Goal: Task Accomplishment & Management: Use online tool/utility

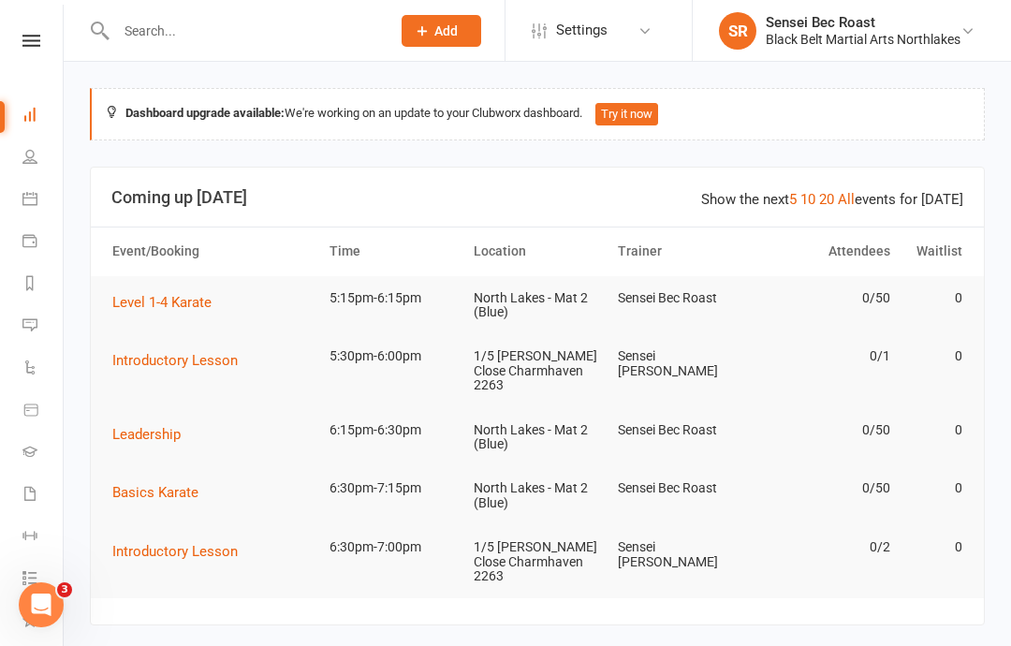
click at [172, 307] on span "Level 1-4 Karate" at bounding box center [161, 302] width 99 height 17
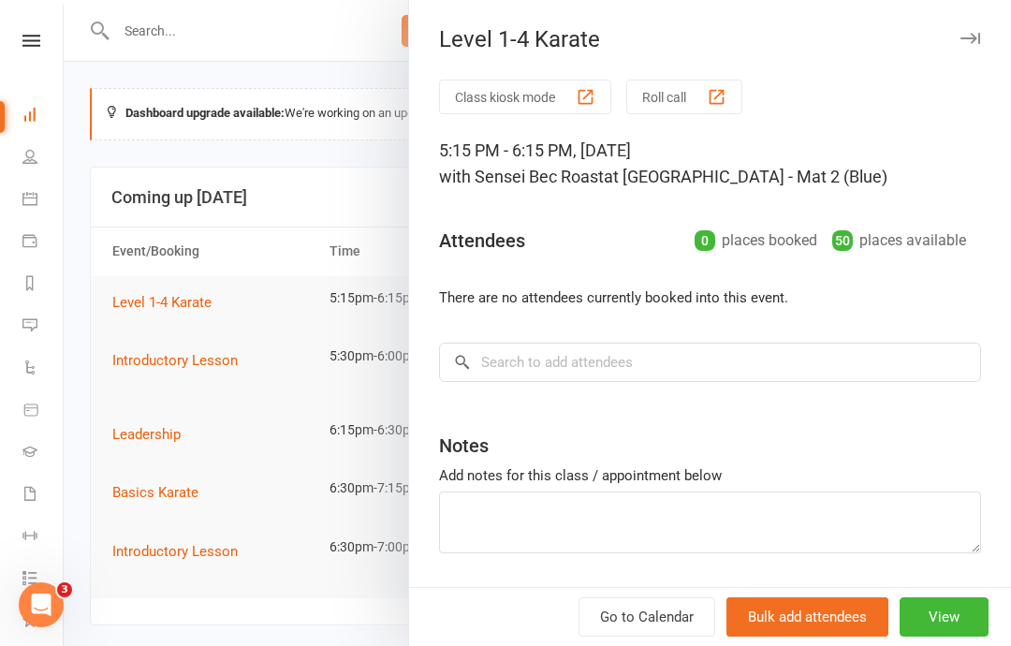
click at [683, 89] on button "Roll call" at bounding box center [684, 97] width 116 height 35
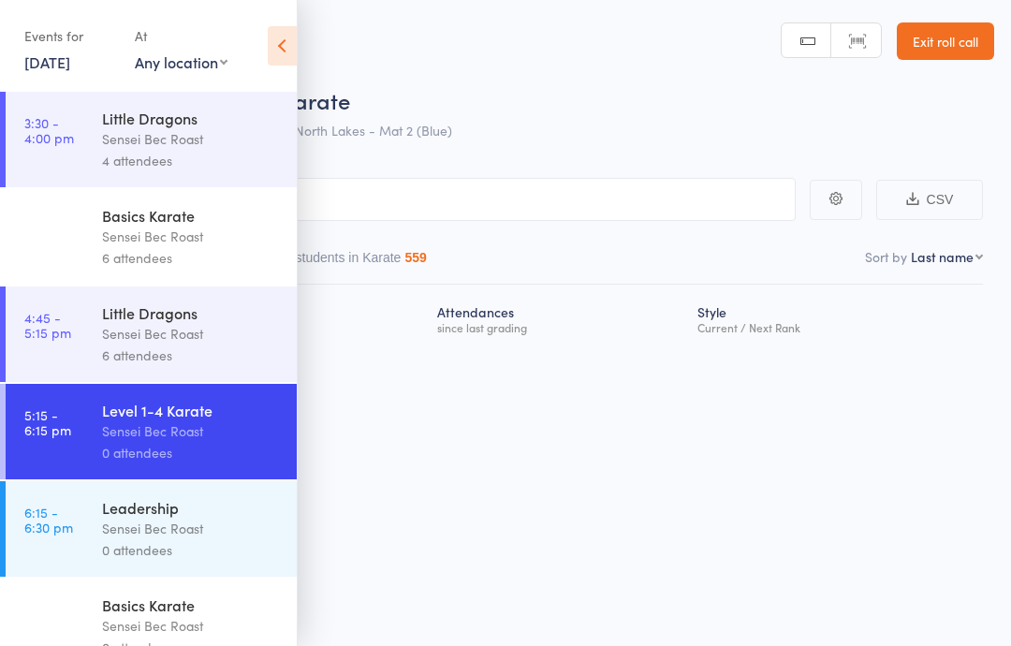
click at [288, 33] on icon at bounding box center [282, 45] width 29 height 39
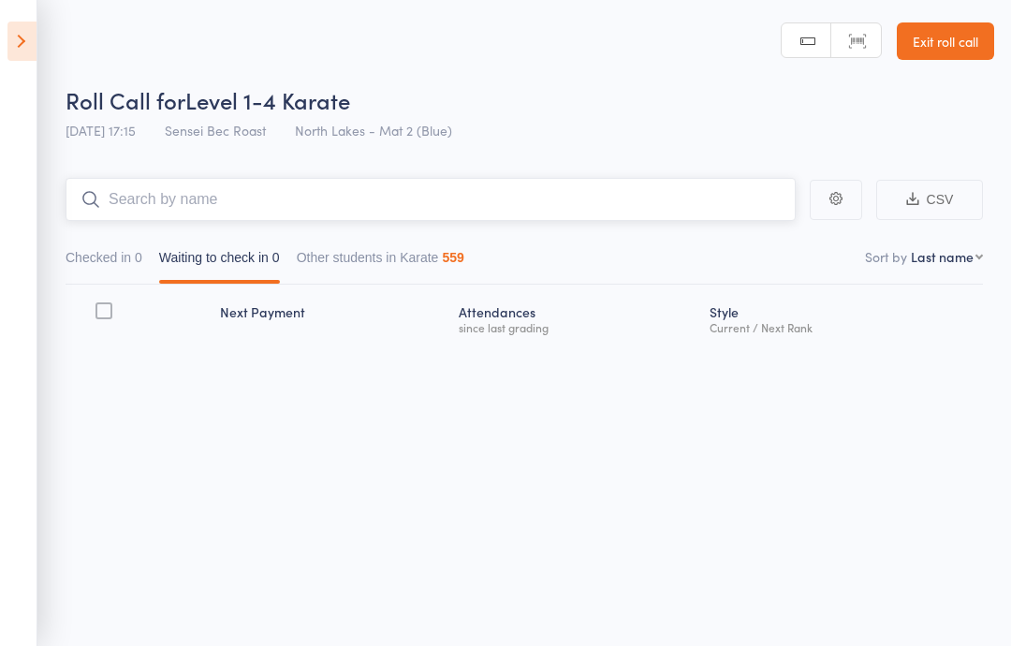
click at [236, 200] on input "search" at bounding box center [431, 199] width 730 height 43
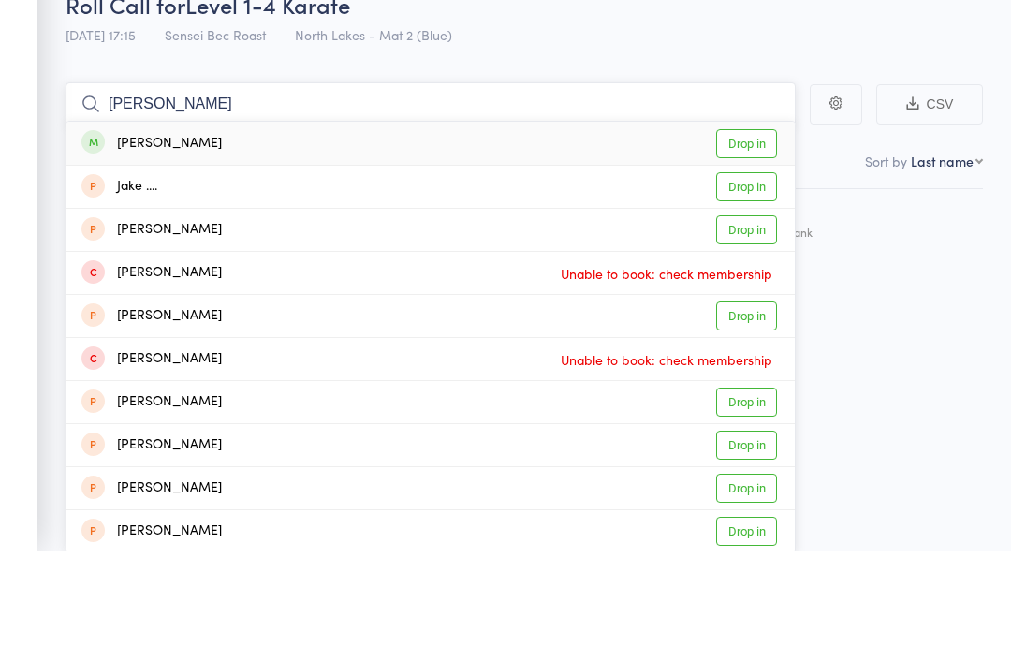
type input "[PERSON_NAME]"
click at [759, 225] on link "Drop in" at bounding box center [746, 239] width 61 height 29
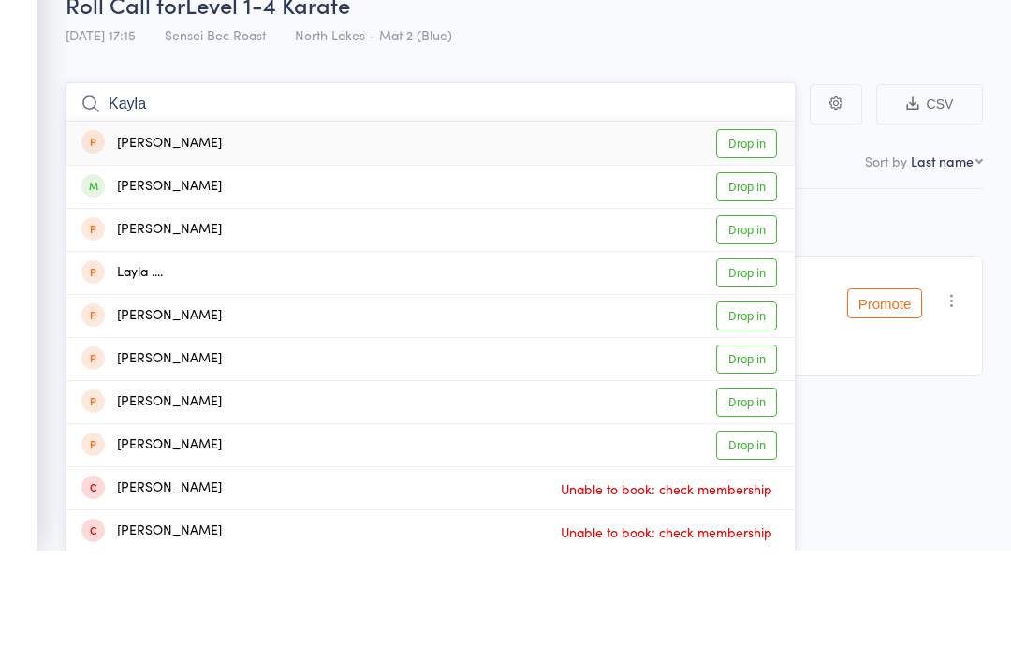
type input "Kayla"
click at [763, 268] on link "Drop in" at bounding box center [746, 282] width 61 height 29
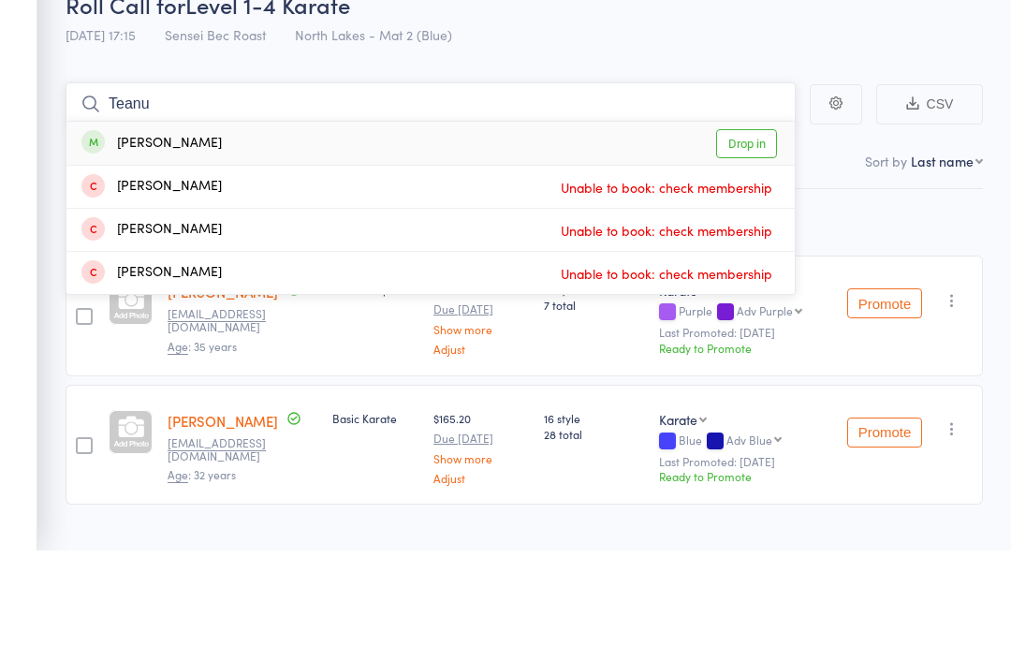
type input "Teanu"
click at [748, 225] on link "Drop in" at bounding box center [746, 239] width 61 height 29
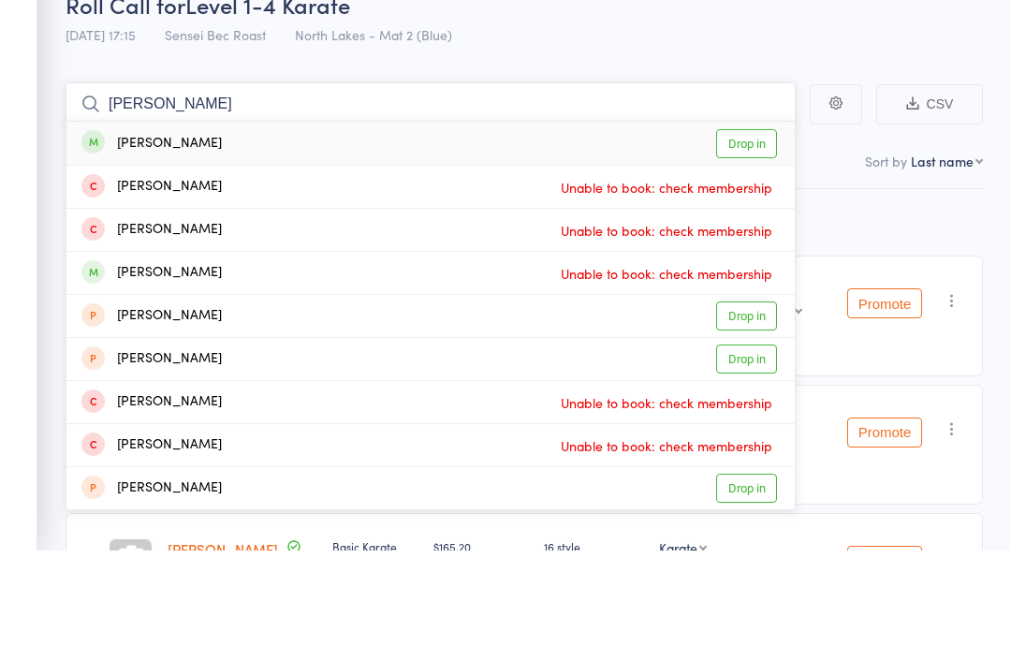
type input "[PERSON_NAME]"
click at [750, 225] on link "Drop in" at bounding box center [746, 239] width 61 height 29
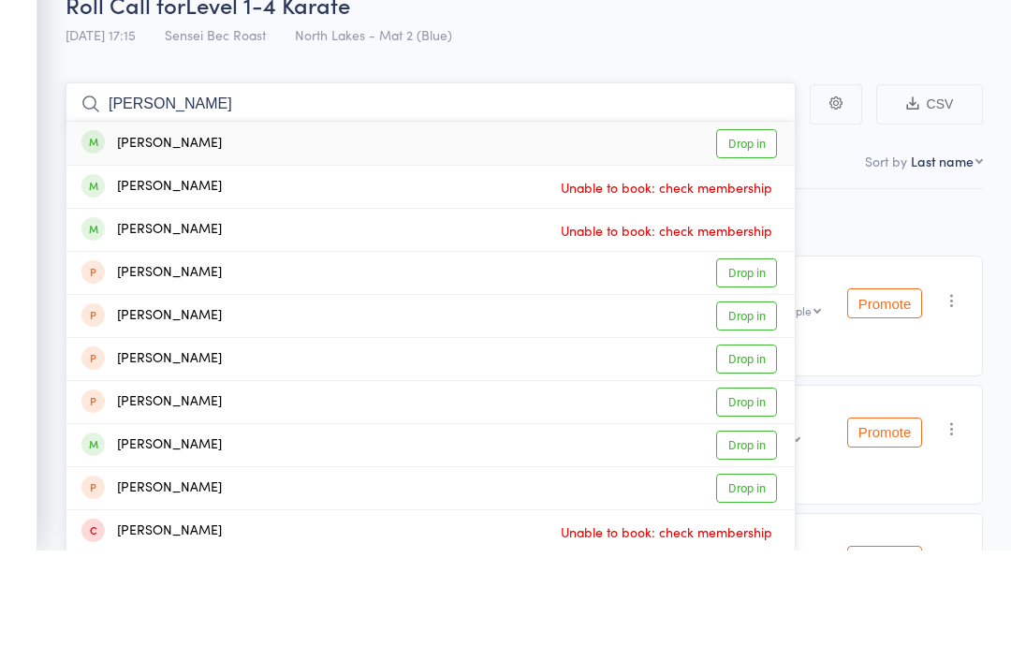
type input "[PERSON_NAME]"
click at [738, 225] on link "Drop in" at bounding box center [746, 239] width 61 height 29
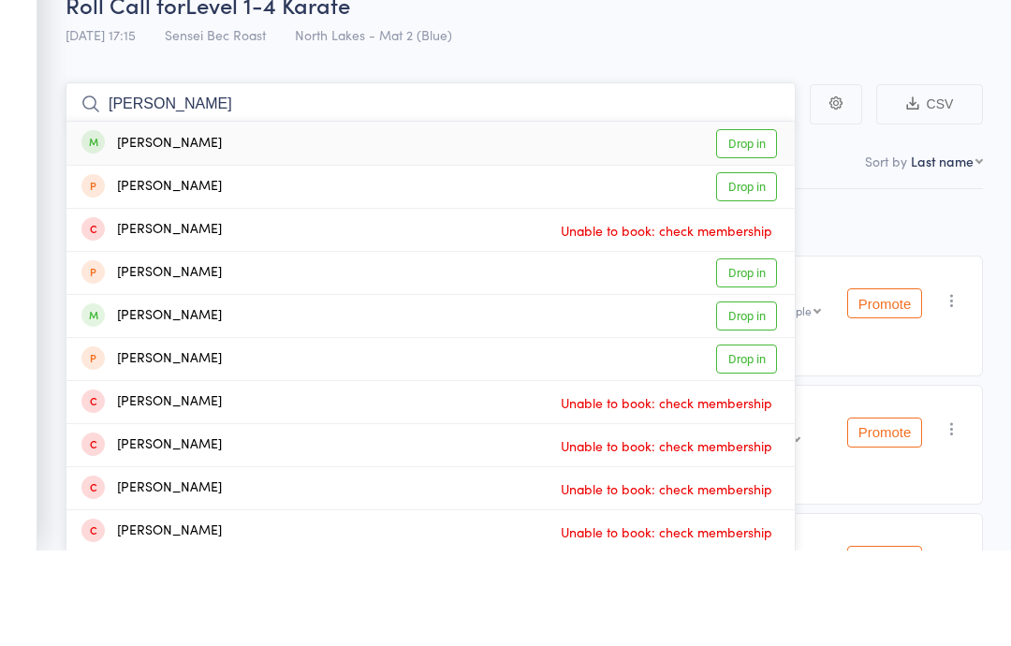
type input "[PERSON_NAME]"
click at [754, 225] on link "Drop in" at bounding box center [746, 239] width 61 height 29
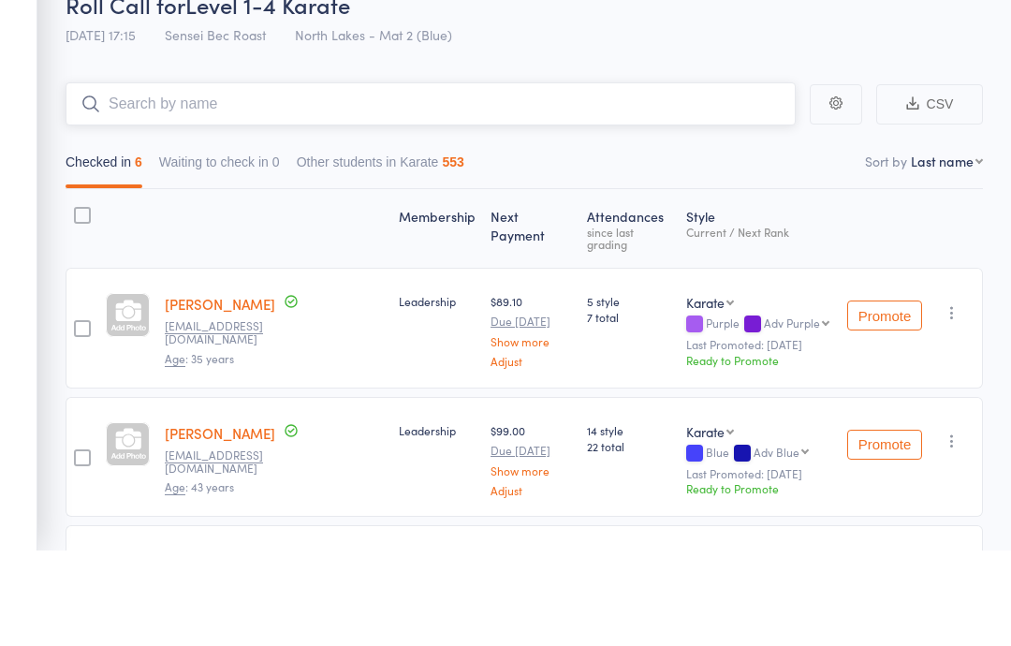
type input "A"
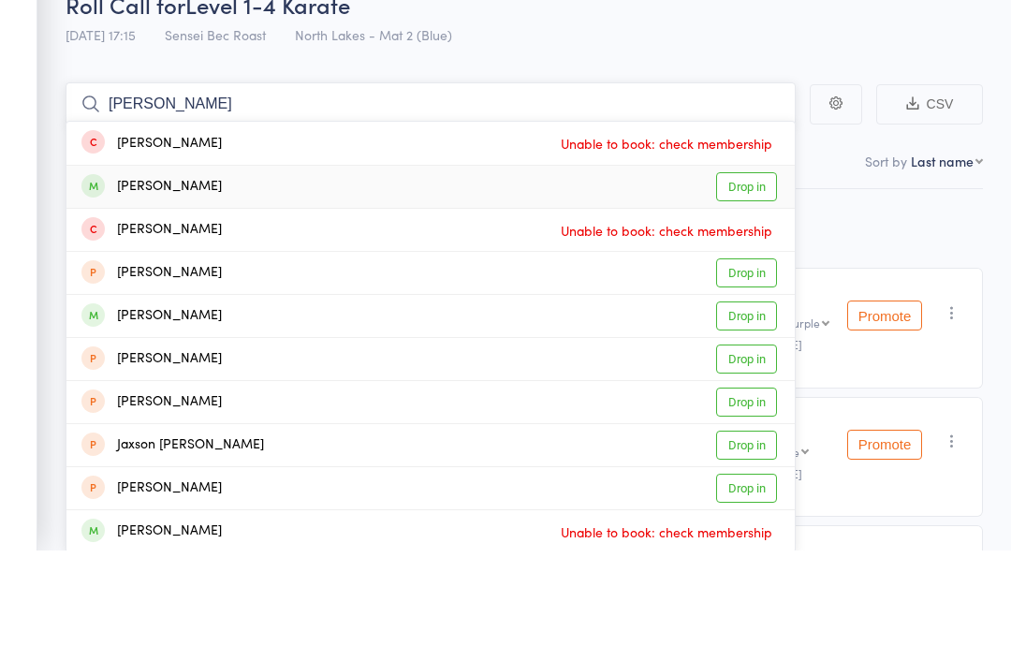
type input "[PERSON_NAME]"
click at [753, 268] on link "Drop in" at bounding box center [746, 282] width 61 height 29
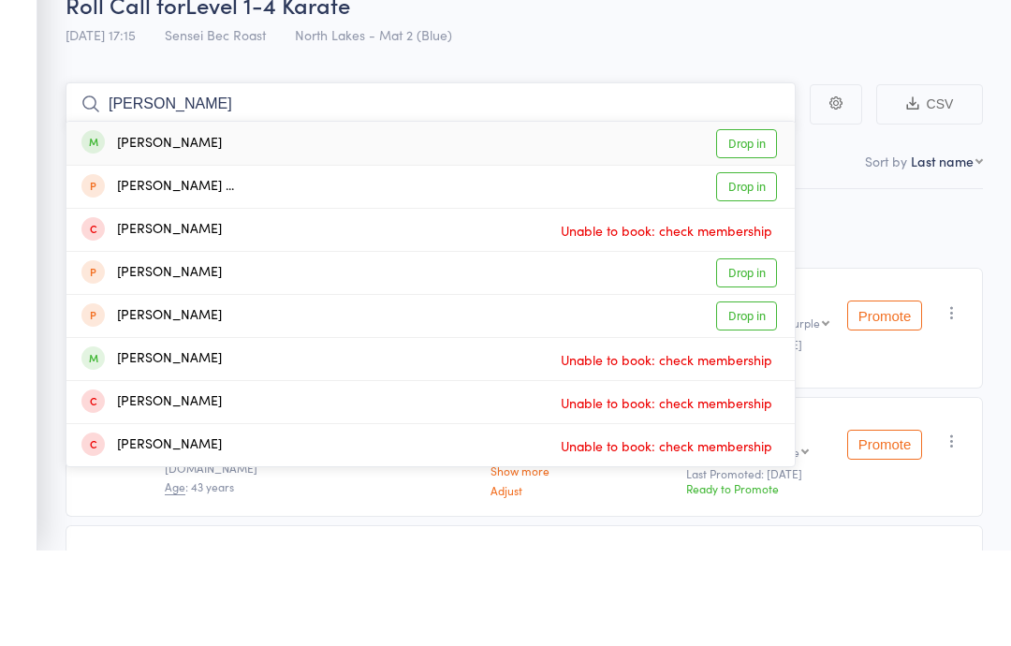
type input "[PERSON_NAME]"
click at [749, 225] on link "Drop in" at bounding box center [746, 239] width 61 height 29
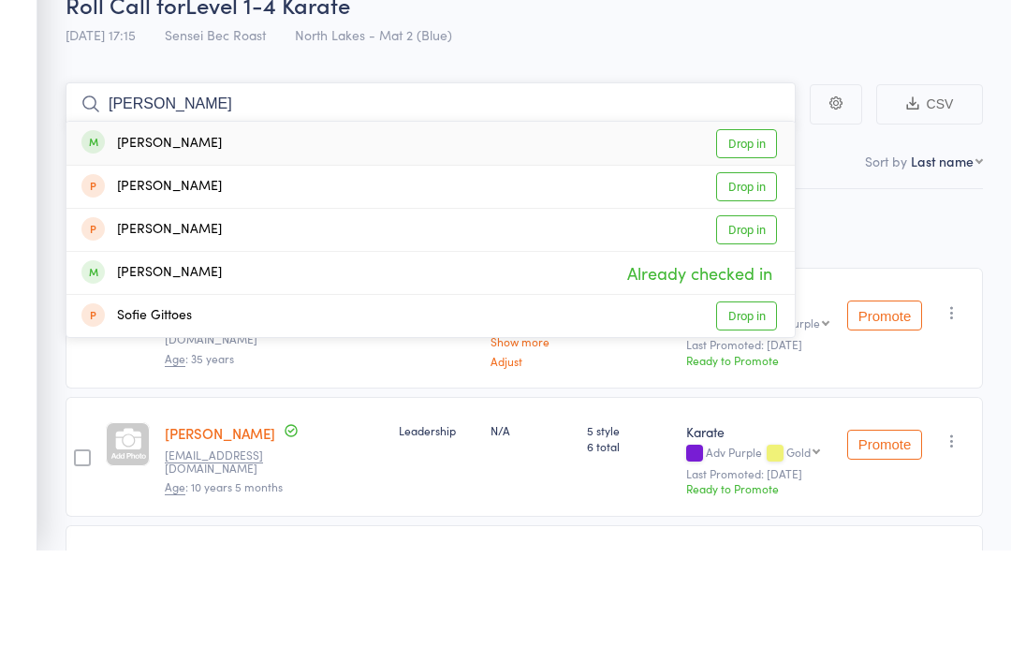
type input "[PERSON_NAME]"
click at [757, 225] on link "Drop in" at bounding box center [746, 239] width 61 height 29
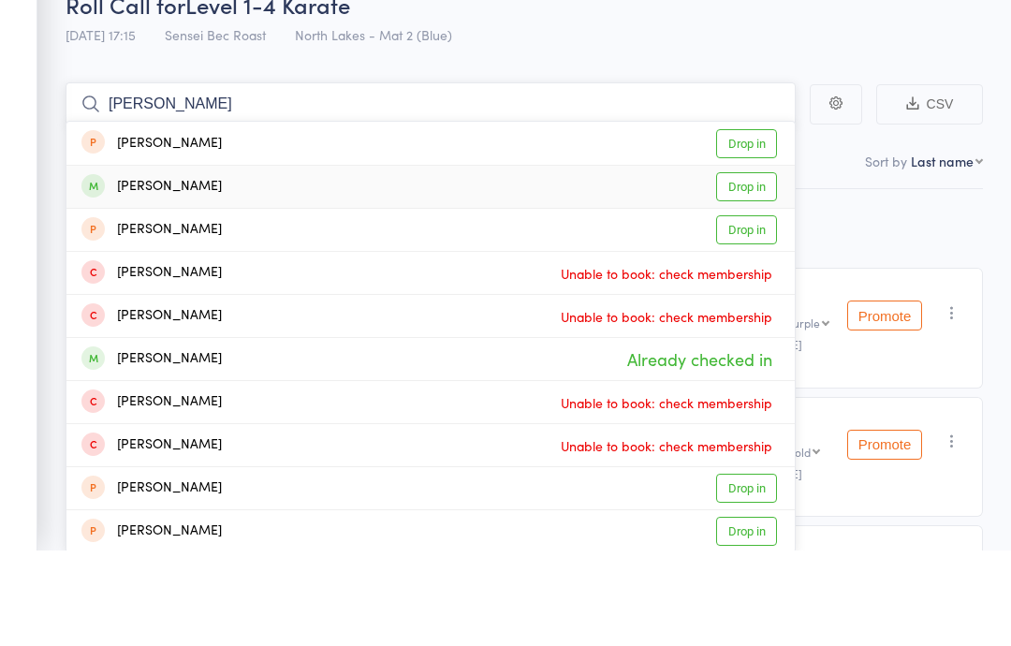
type input "[PERSON_NAME]"
click at [749, 268] on link "Drop in" at bounding box center [746, 282] width 61 height 29
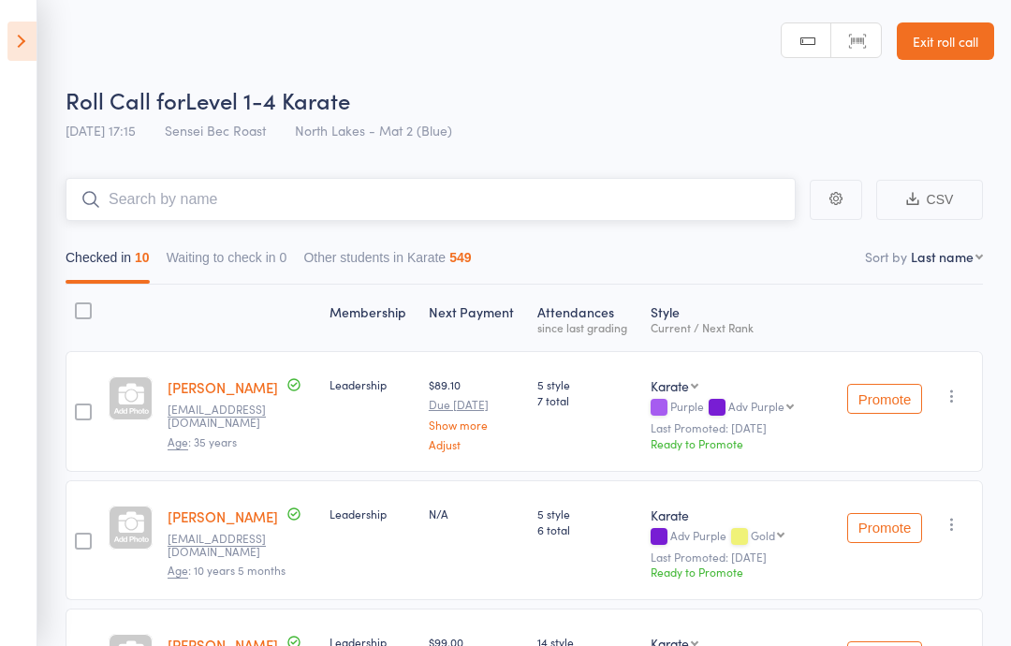
click at [179, 212] on input "search" at bounding box center [431, 199] width 730 height 43
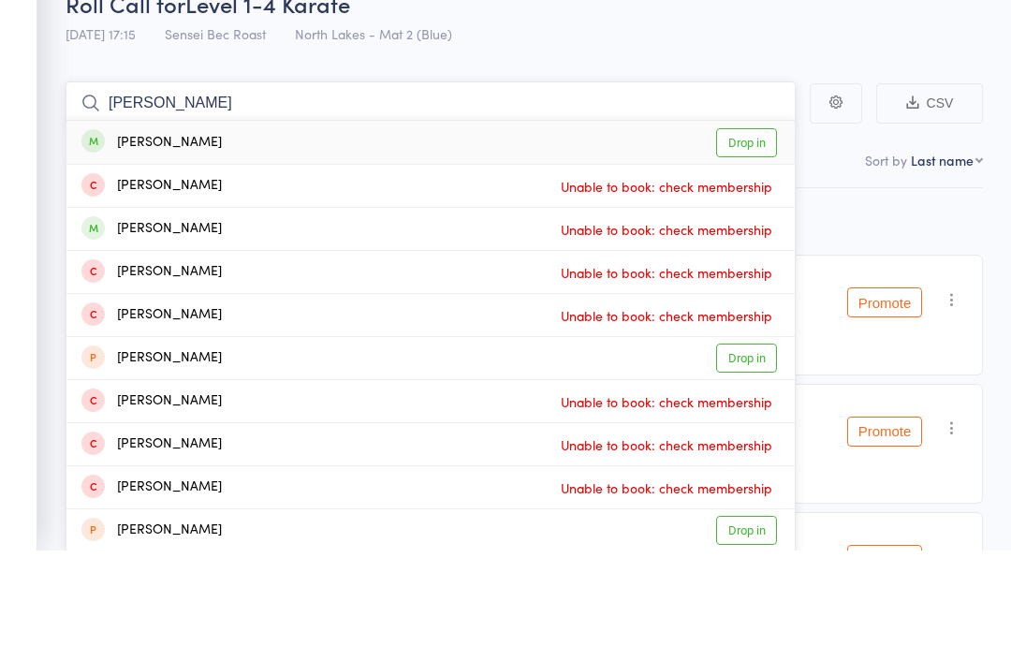
type input "[PERSON_NAME]"
click at [746, 225] on link "Drop in" at bounding box center [746, 239] width 61 height 29
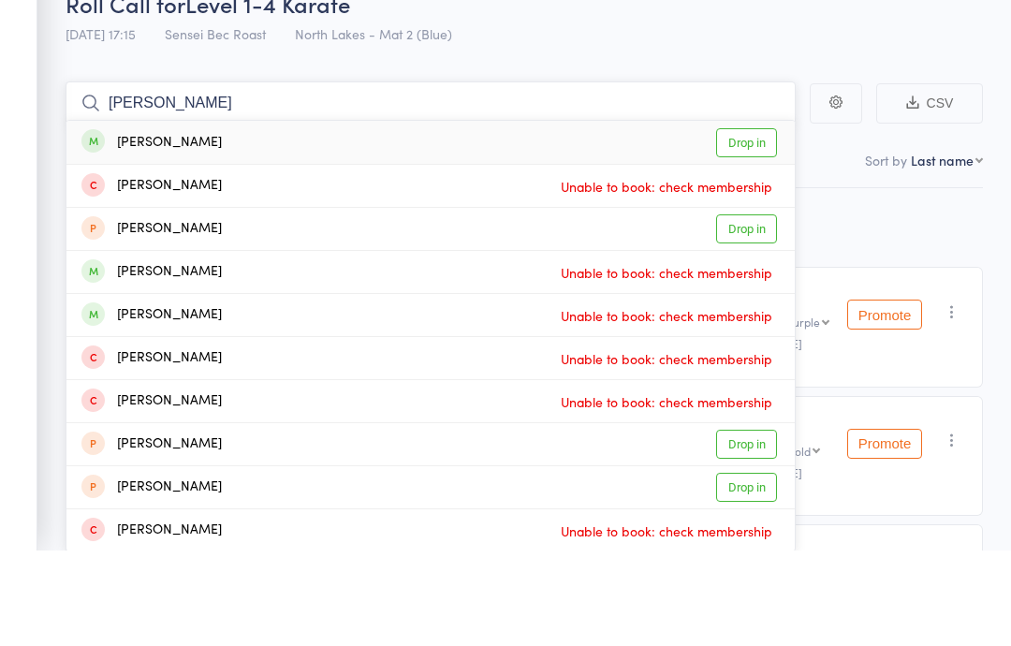
type input "[PERSON_NAME]"
click at [755, 225] on link "Drop in" at bounding box center [746, 239] width 61 height 29
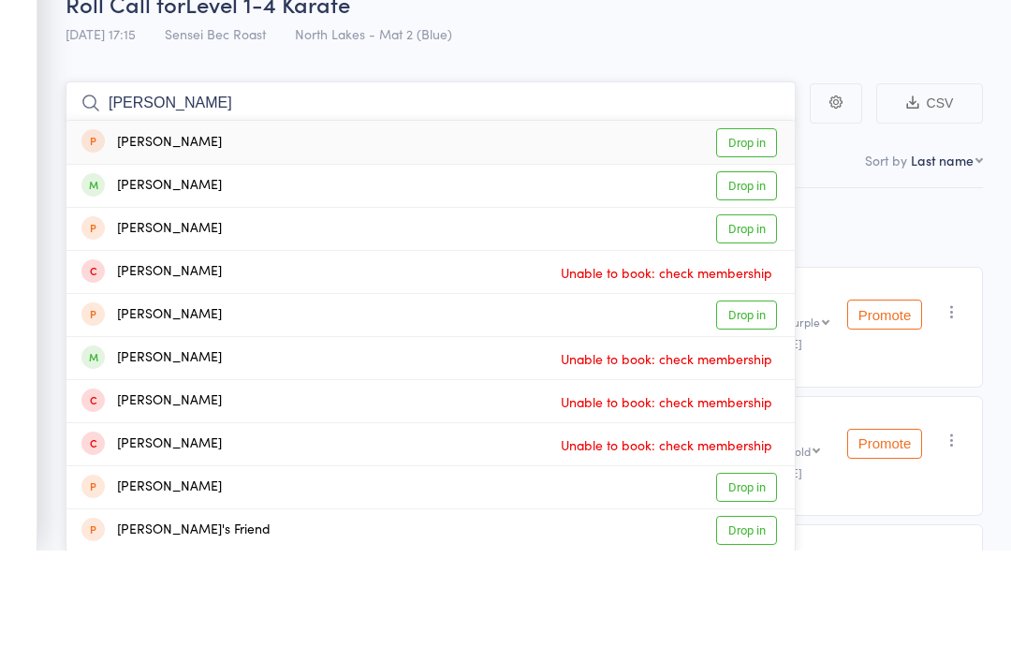
type input "[PERSON_NAME]"
click at [754, 268] on link "Drop in" at bounding box center [746, 282] width 61 height 29
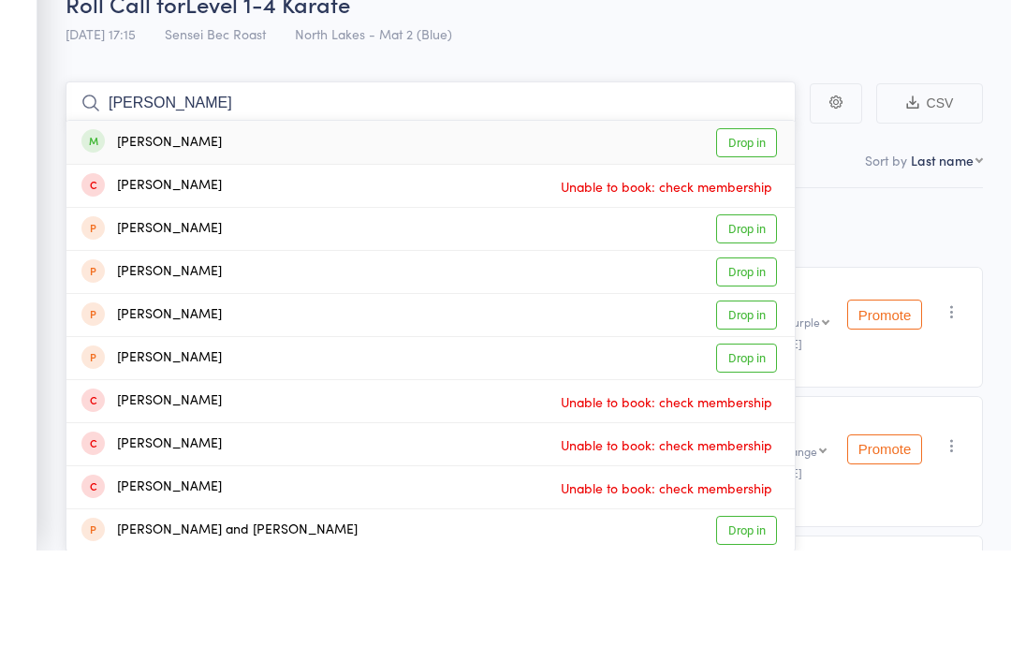
type input "[PERSON_NAME]"
click at [760, 225] on link "Drop in" at bounding box center [746, 239] width 61 height 29
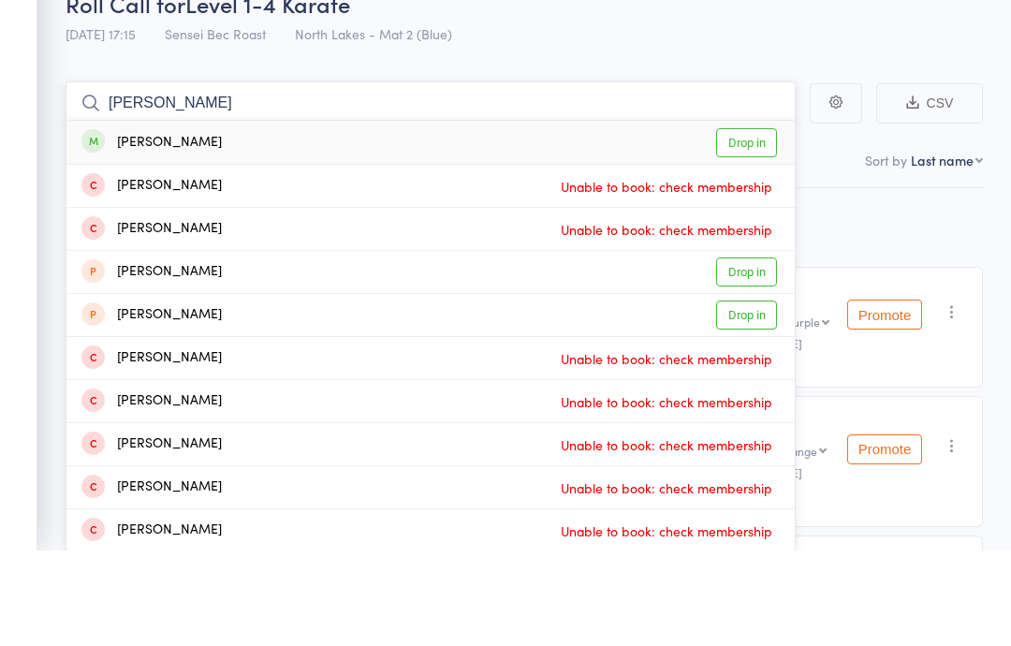
type input "[PERSON_NAME]"
click at [753, 225] on link "Drop in" at bounding box center [746, 239] width 61 height 29
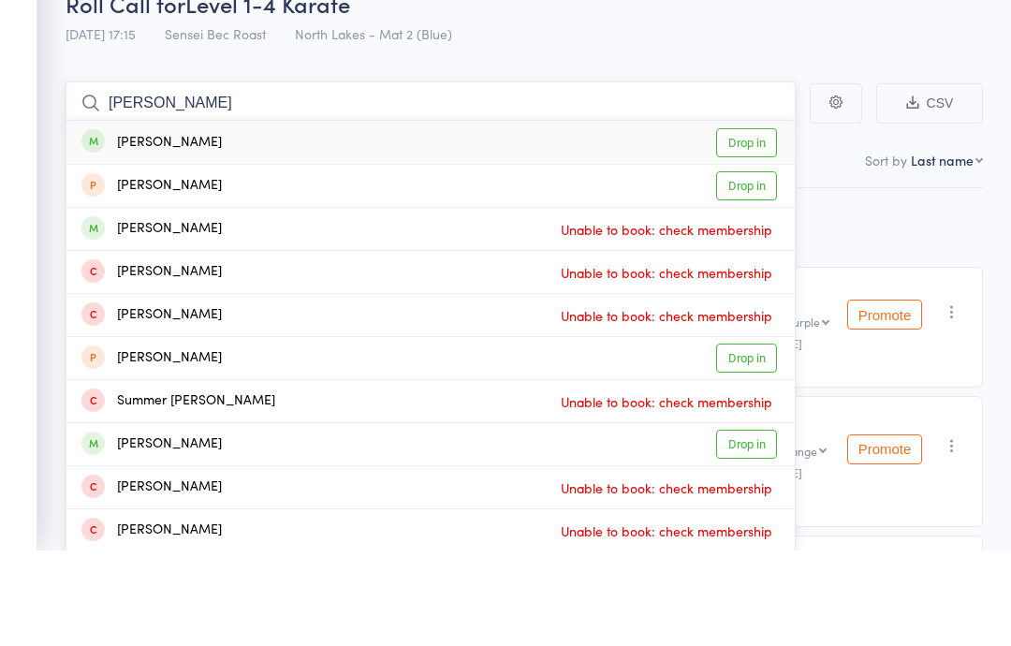
type input "[PERSON_NAME]"
click at [749, 225] on link "Drop in" at bounding box center [746, 239] width 61 height 29
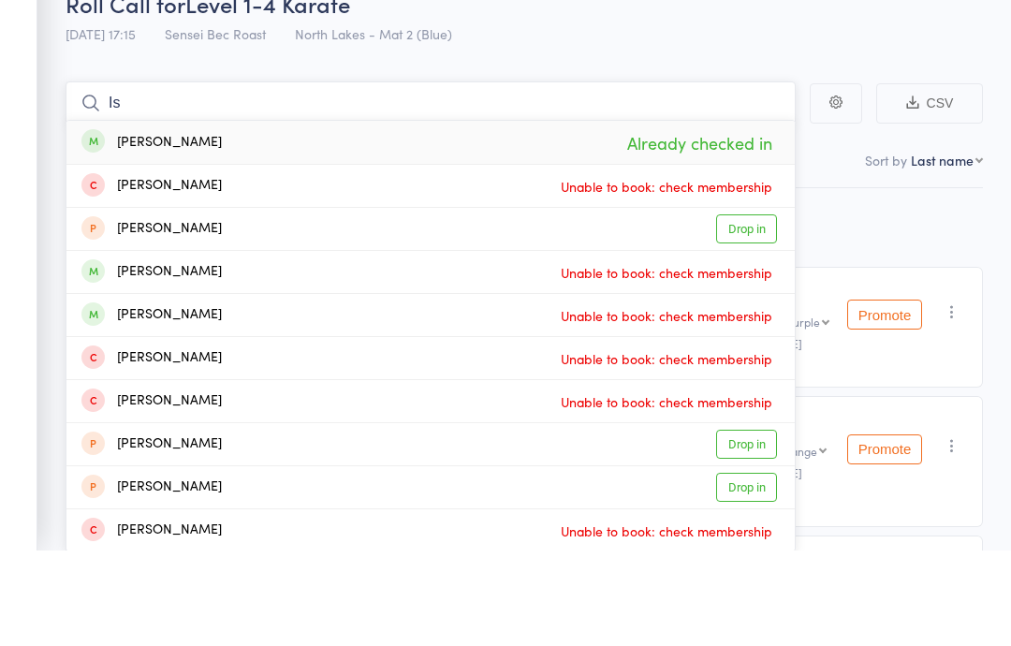
type input "I"
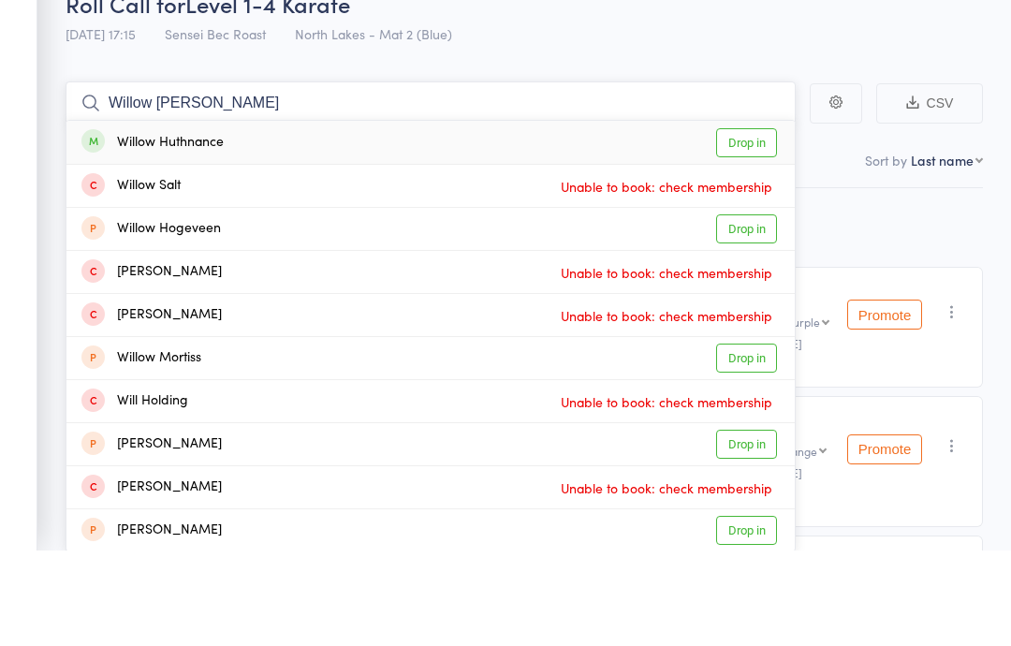
type input "Willow [PERSON_NAME]"
click at [765, 225] on link "Drop in" at bounding box center [746, 239] width 61 height 29
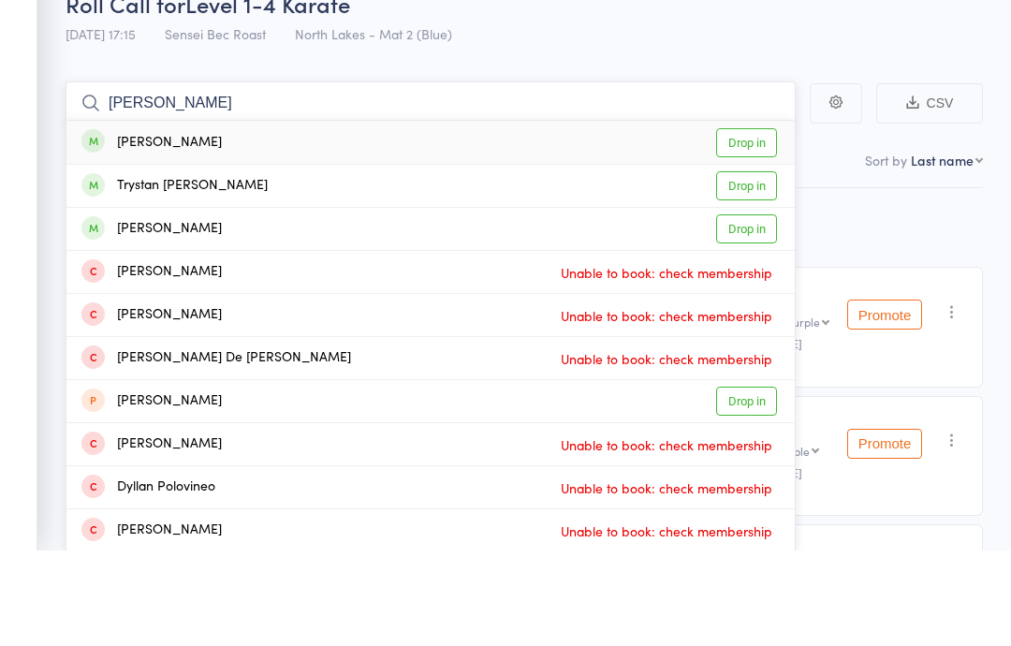
type input "[PERSON_NAME]"
click at [763, 225] on link "Drop in" at bounding box center [746, 239] width 61 height 29
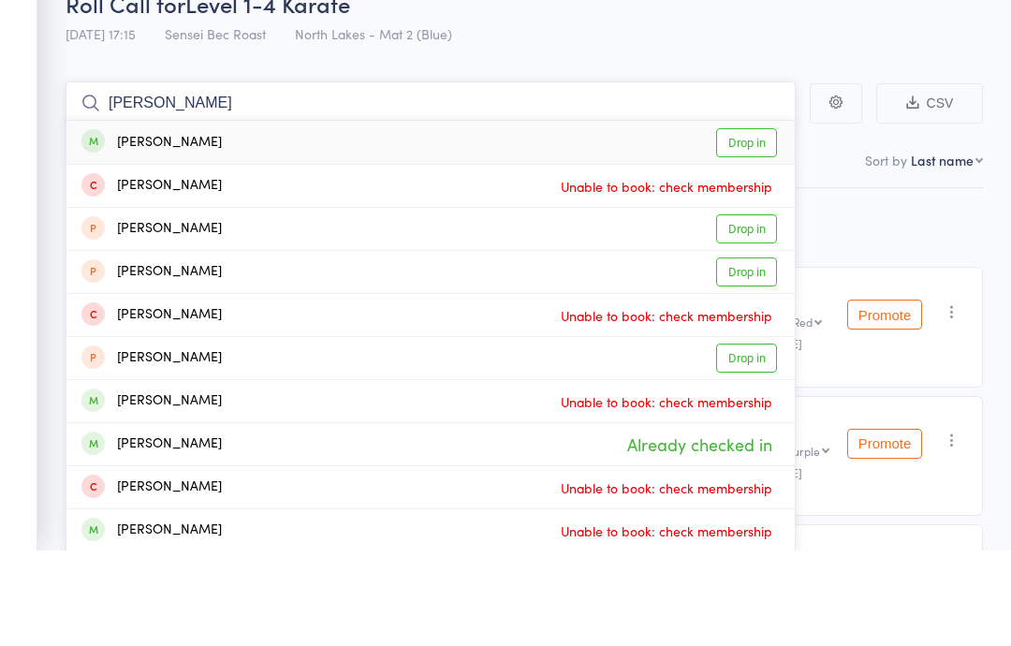
type input "[PERSON_NAME]"
click at [757, 225] on link "Drop in" at bounding box center [746, 239] width 61 height 29
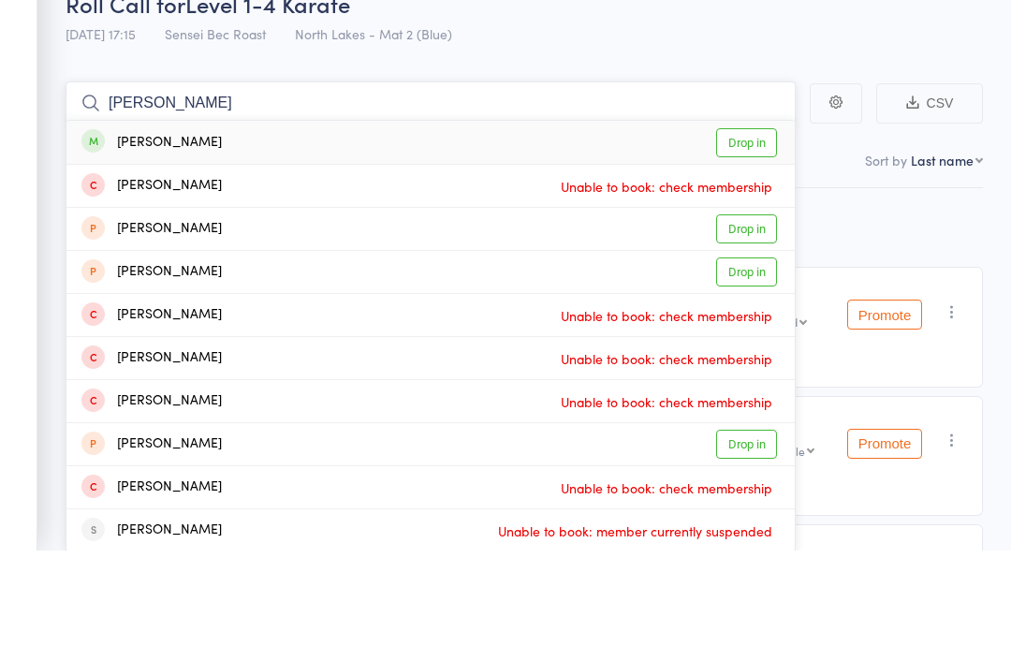
type input "[PERSON_NAME]"
click at [748, 225] on link "Drop in" at bounding box center [746, 239] width 61 height 29
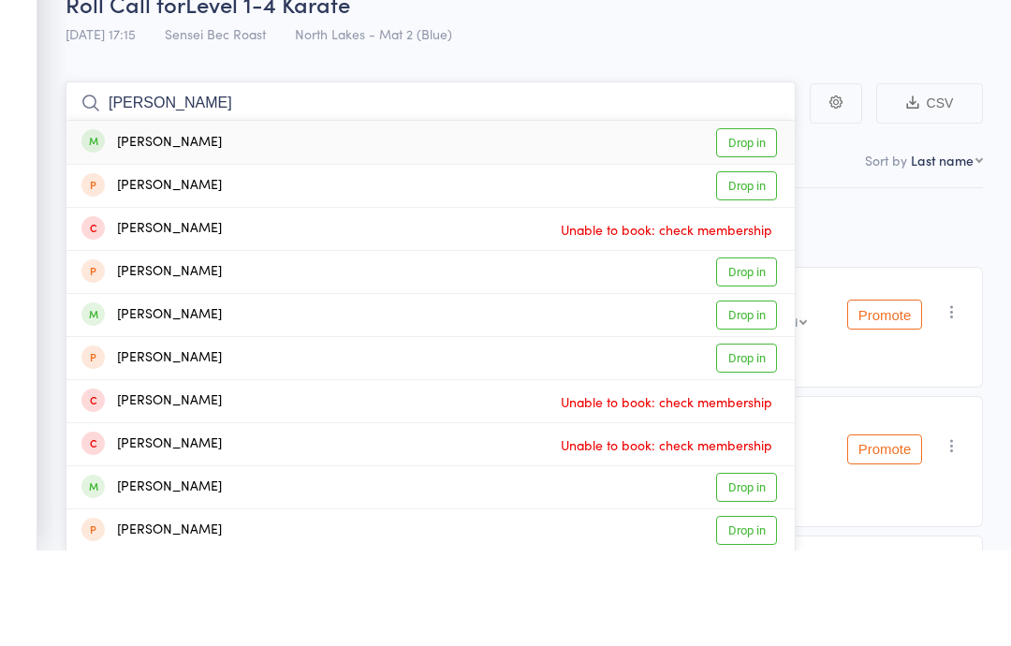
type input "[PERSON_NAME]"
click at [750, 225] on link "Drop in" at bounding box center [746, 239] width 61 height 29
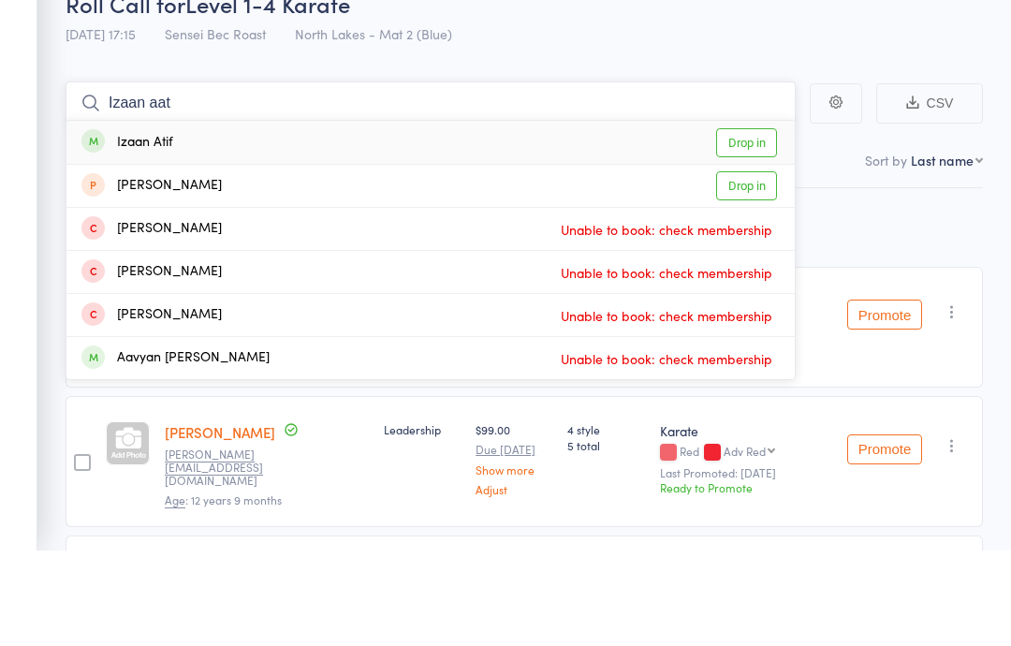
type input "Izaan aat"
click at [751, 225] on link "Drop in" at bounding box center [746, 239] width 61 height 29
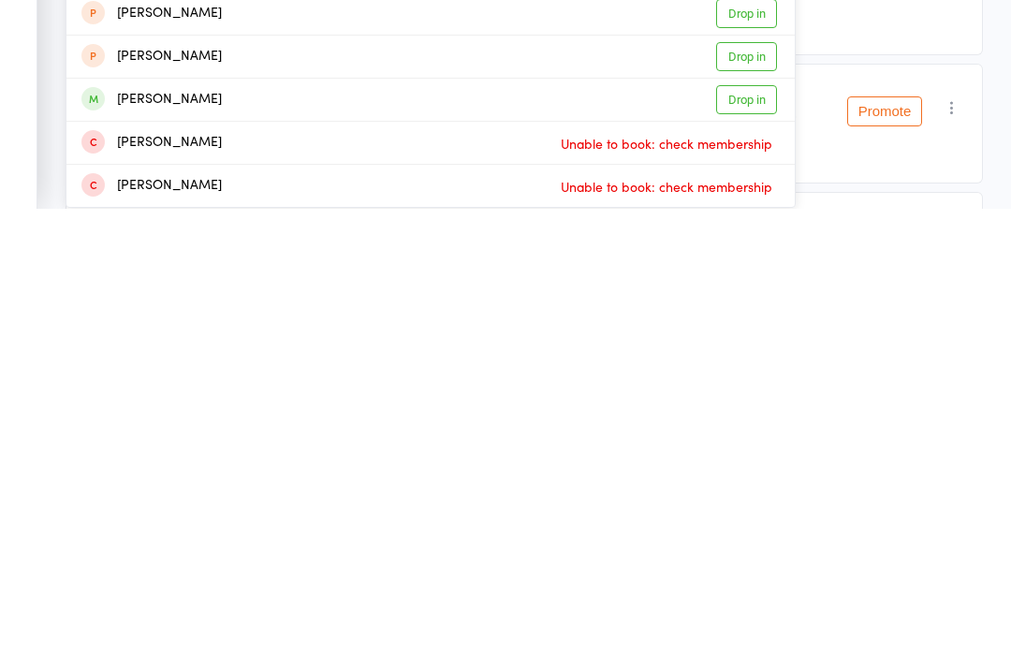
scroll to position [5, 0]
type input "[PERSON_NAME]"
click at [753, 521] on link "Drop in" at bounding box center [746, 535] width 61 height 29
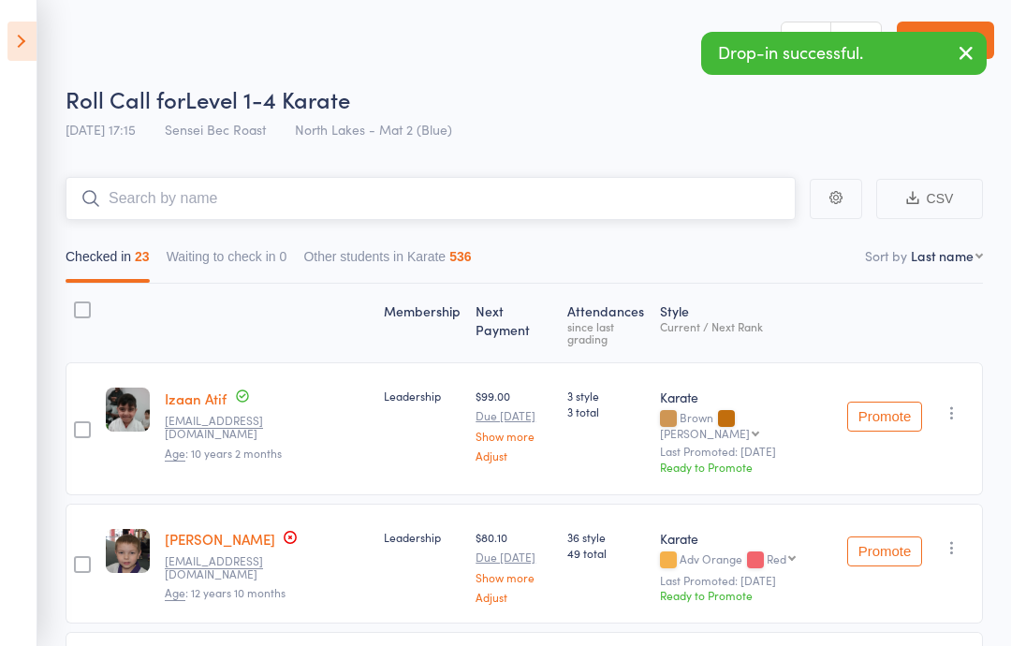
scroll to position [0, 0]
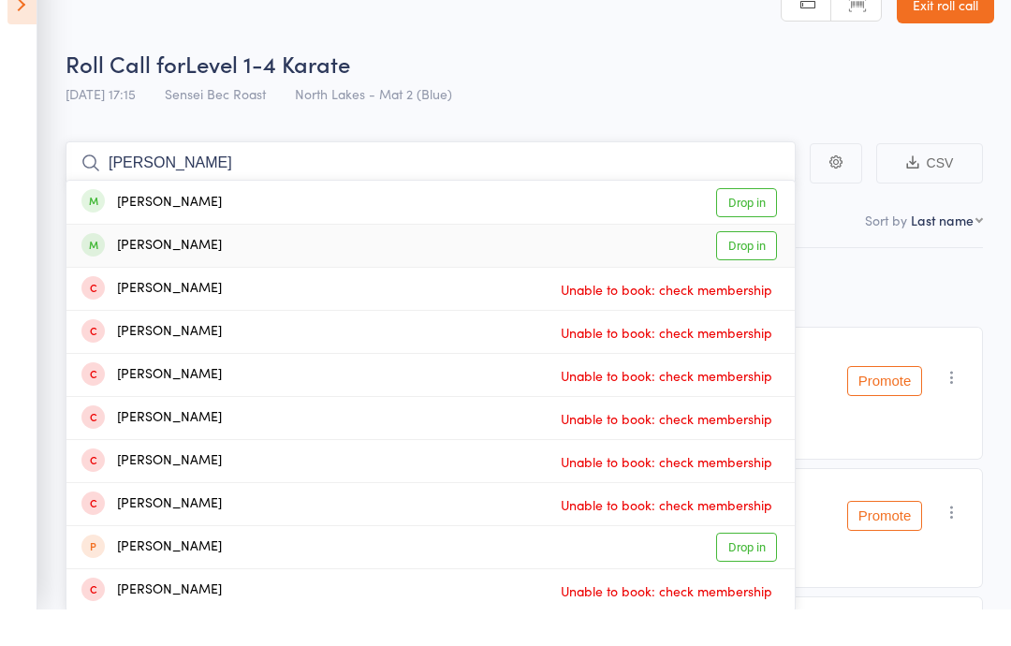
type input "[PERSON_NAME]"
click at [749, 268] on link "Drop in" at bounding box center [746, 282] width 61 height 29
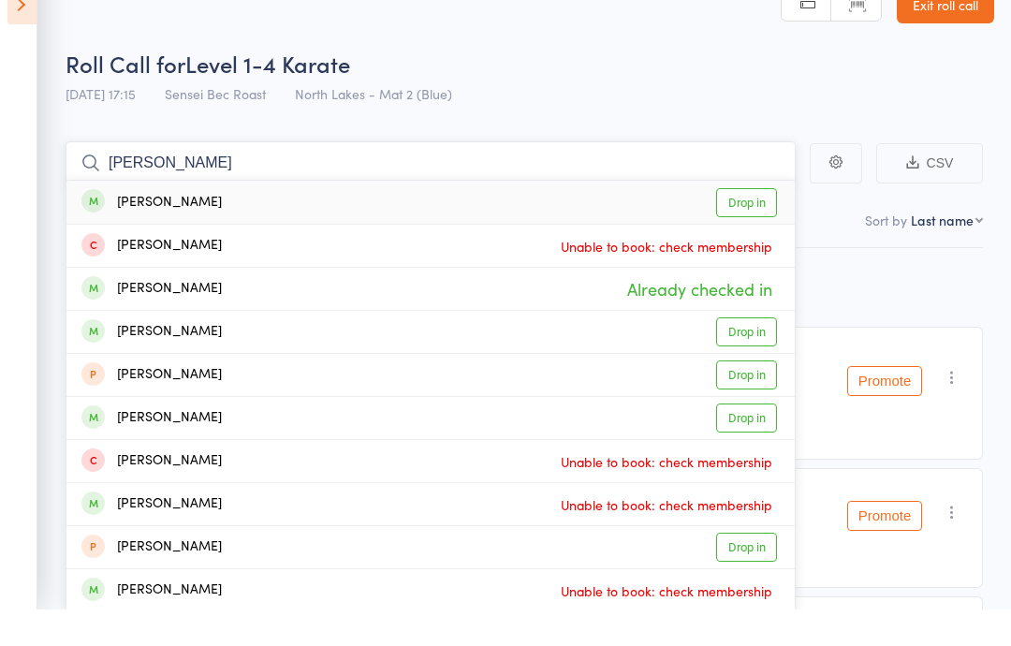
type input "[PERSON_NAME]"
click at [745, 225] on link "Drop in" at bounding box center [746, 239] width 61 height 29
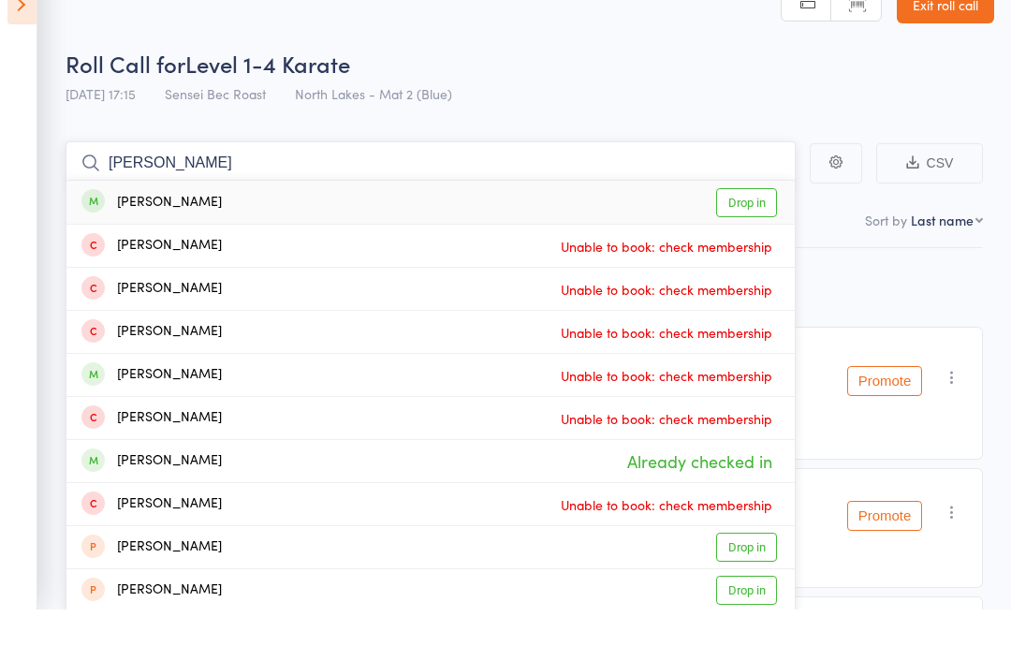
type input "[PERSON_NAME]"
click at [757, 225] on link "Drop in" at bounding box center [746, 239] width 61 height 29
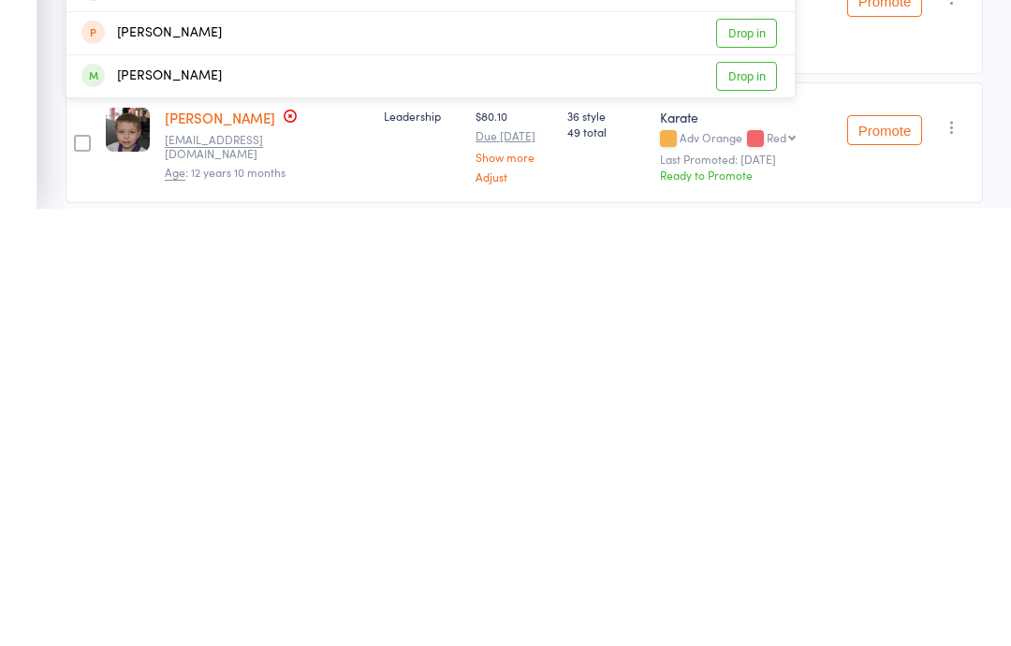
scroll to position [130, 0]
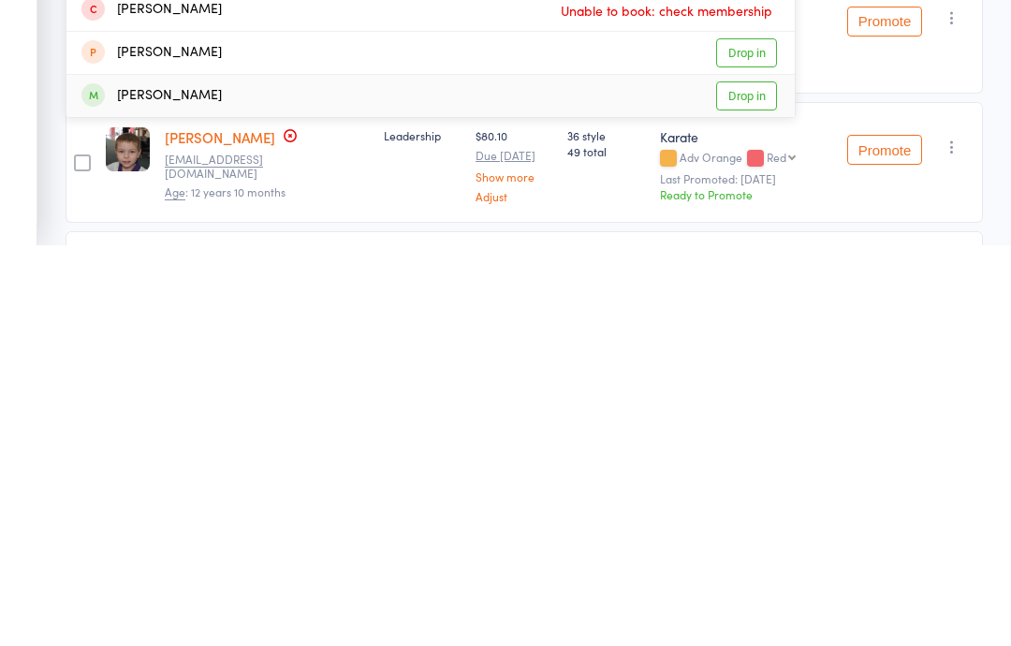
type input "[PERSON_NAME]"
click at [752, 482] on link "Drop in" at bounding box center [746, 496] width 61 height 29
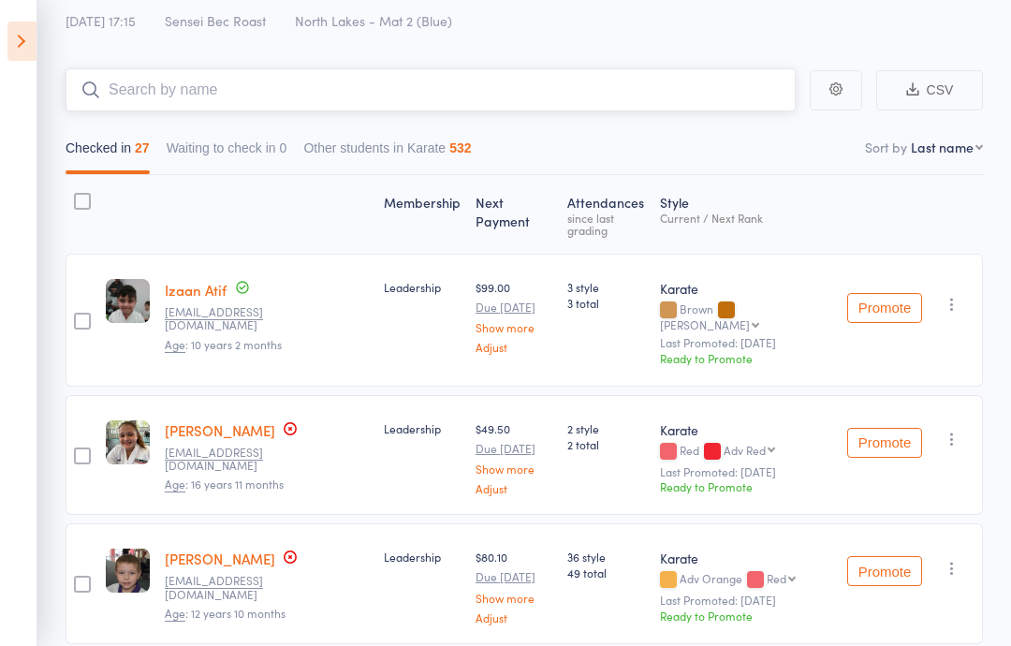
scroll to position [0, 0]
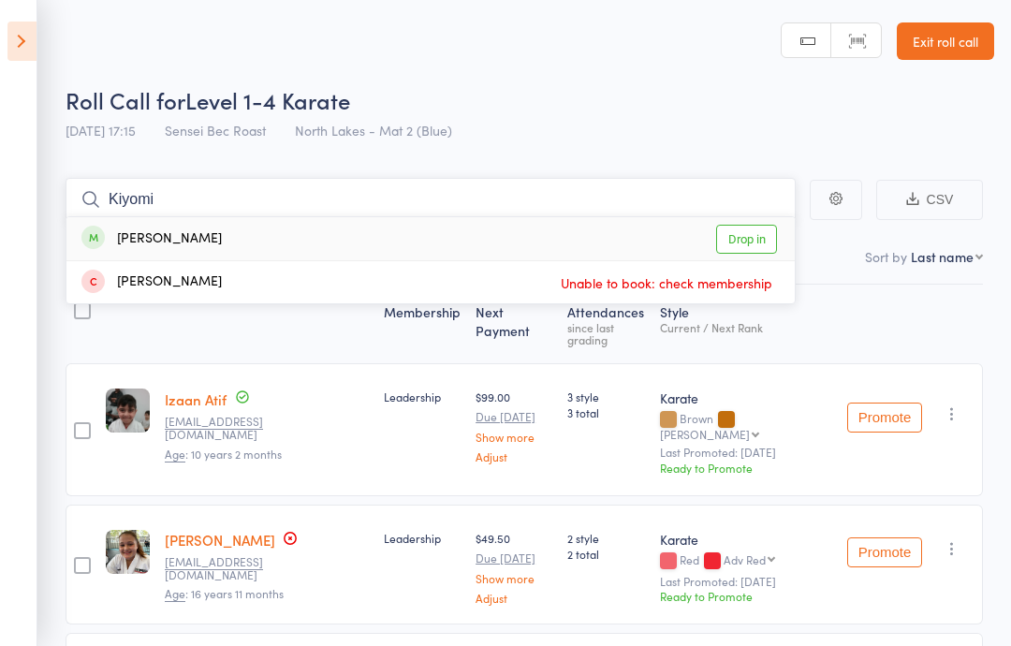
type input "Kiyomi"
click at [745, 244] on link "Drop in" at bounding box center [746, 239] width 61 height 29
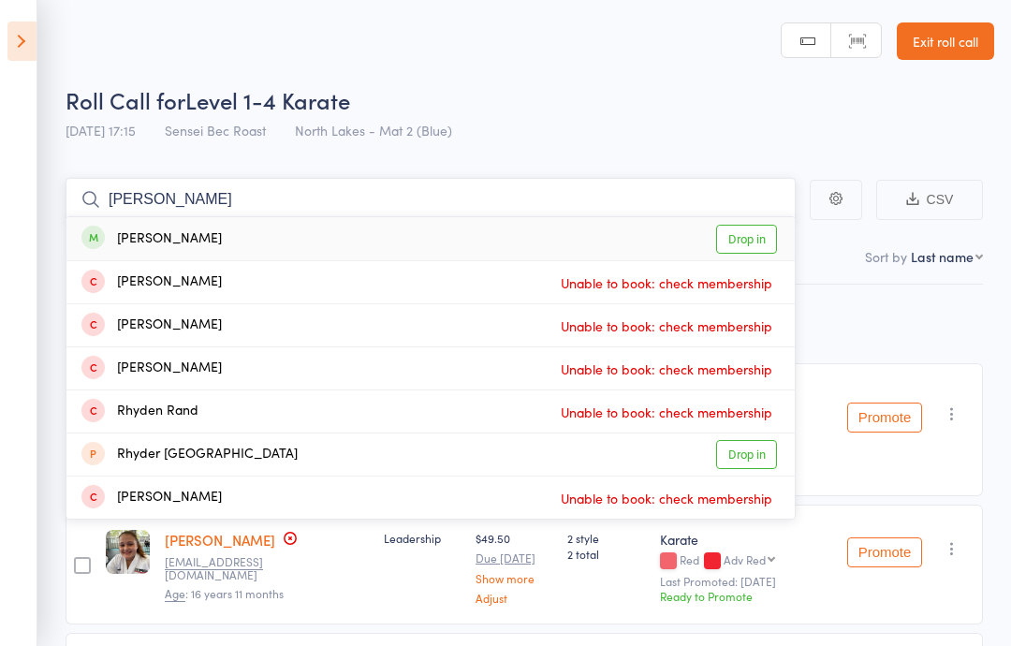
type input "[PERSON_NAME]"
click at [748, 235] on link "Drop in" at bounding box center [746, 239] width 61 height 29
